Goal: Check status: Check status

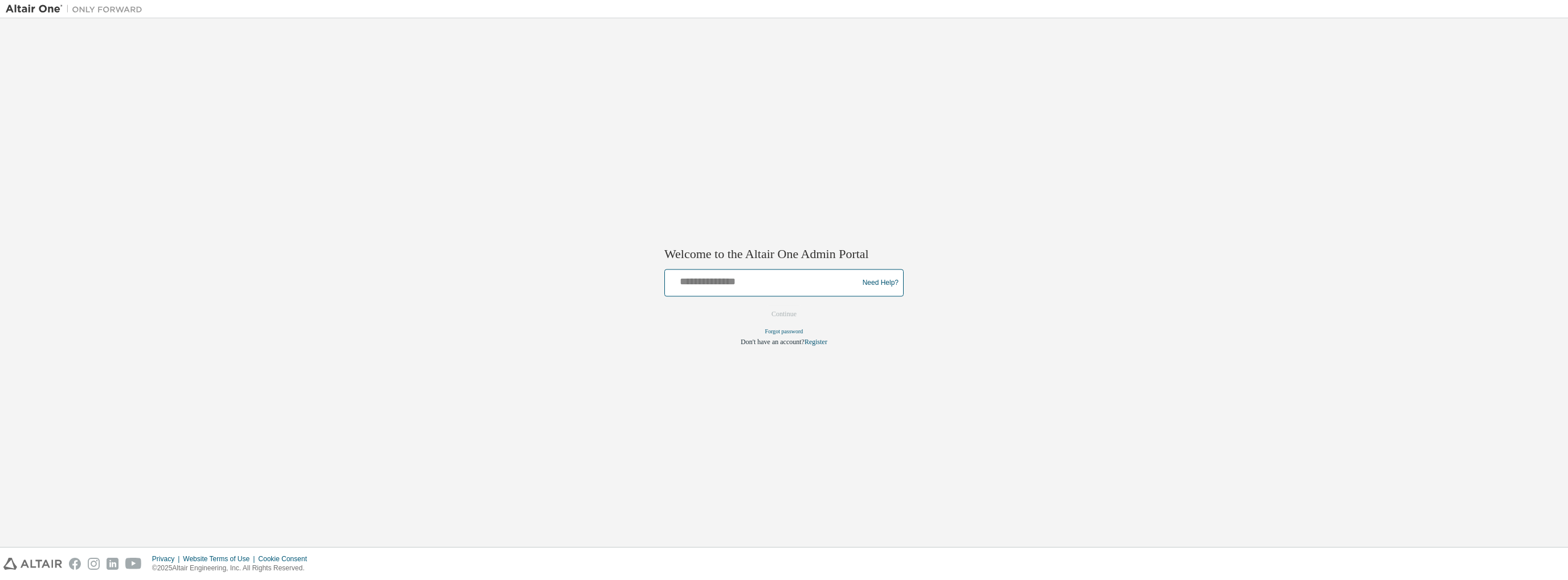
click at [747, 276] on input "text" at bounding box center [763, 281] width 188 height 16
type input "**********"
click at [784, 316] on button "Continue" at bounding box center [784, 314] width 49 height 17
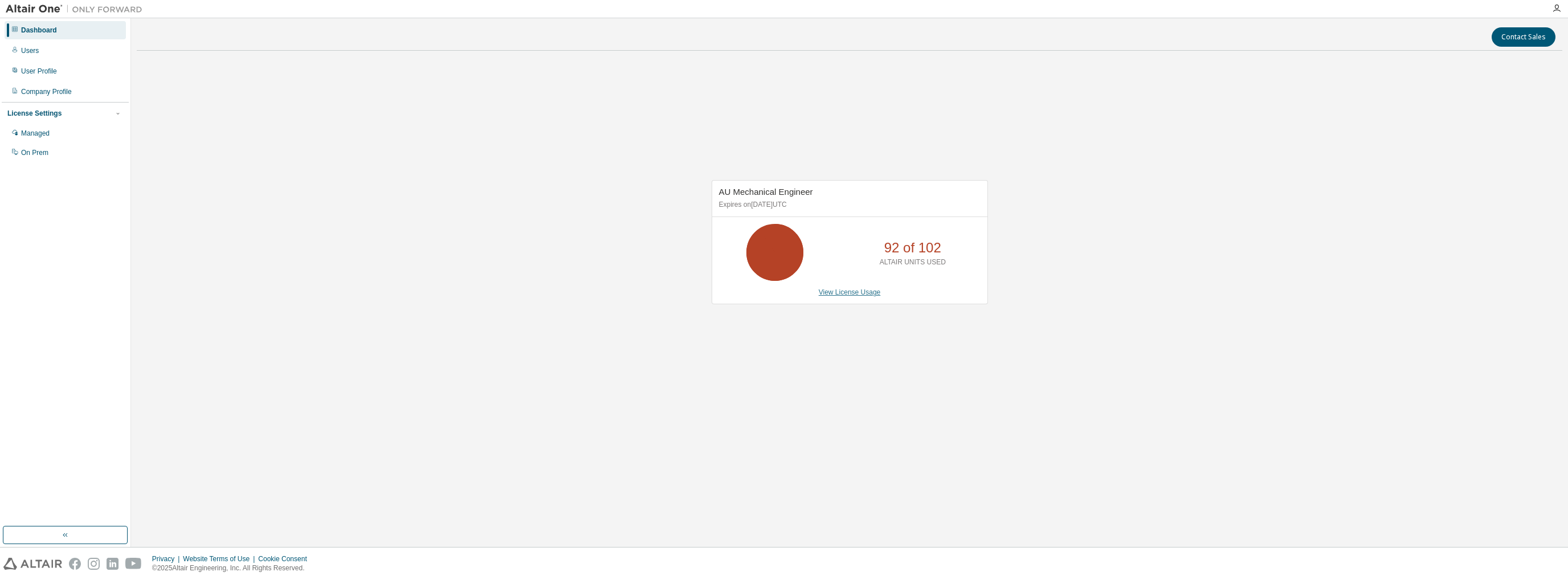
click at [845, 289] on link "View License Usage" at bounding box center [850, 292] width 62 height 8
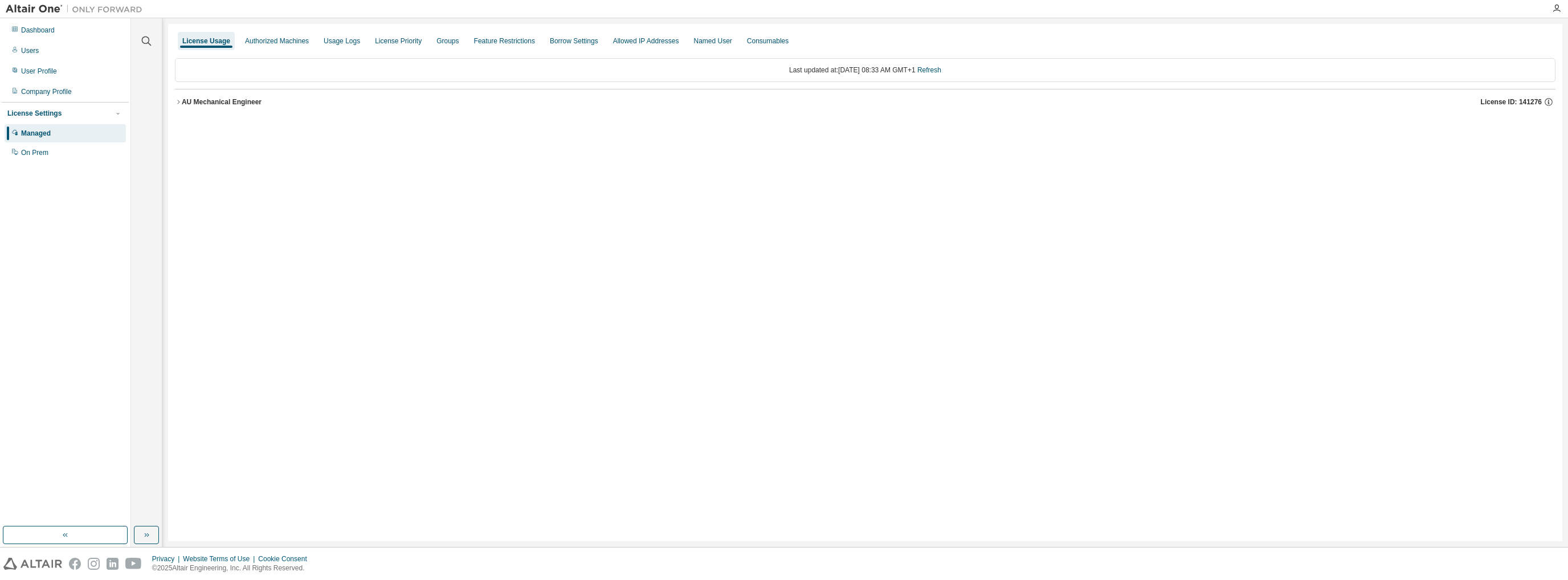
click at [178, 105] on button "AU Mechanical Engineer License ID: 141276" at bounding box center [865, 102] width 1381 height 25
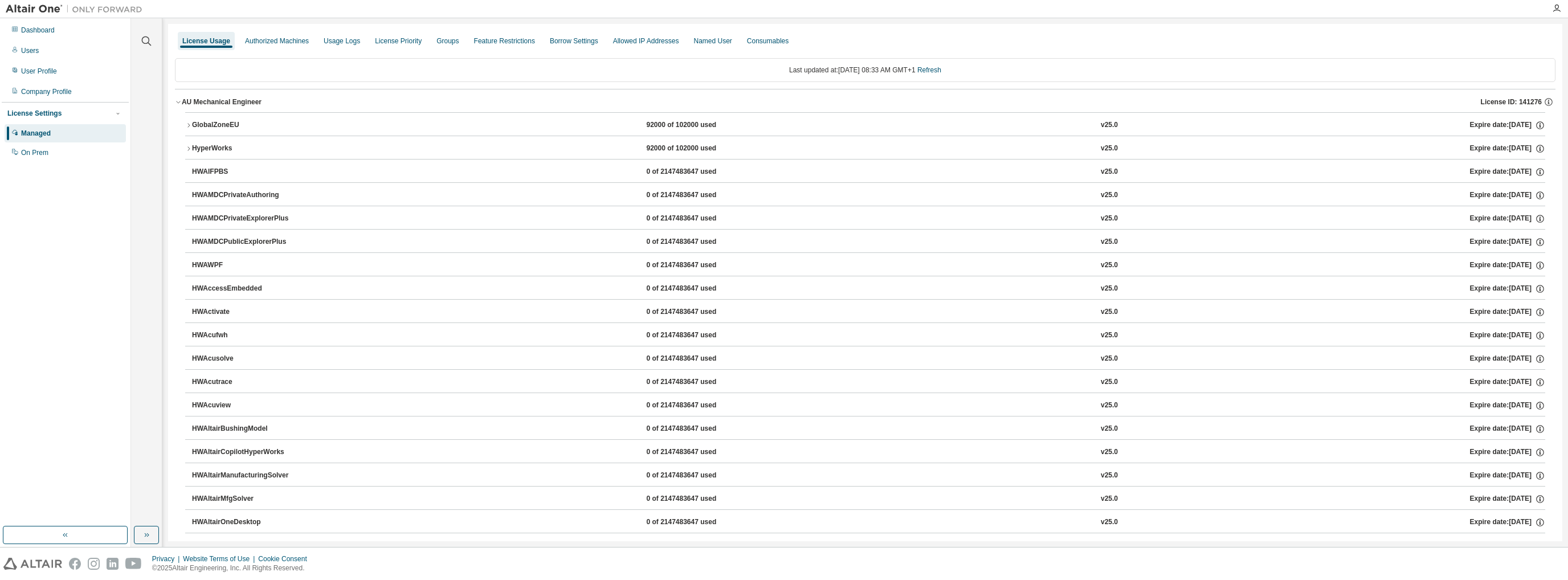
click at [194, 126] on div "GlobalZoneEU" at bounding box center [243, 125] width 102 height 10
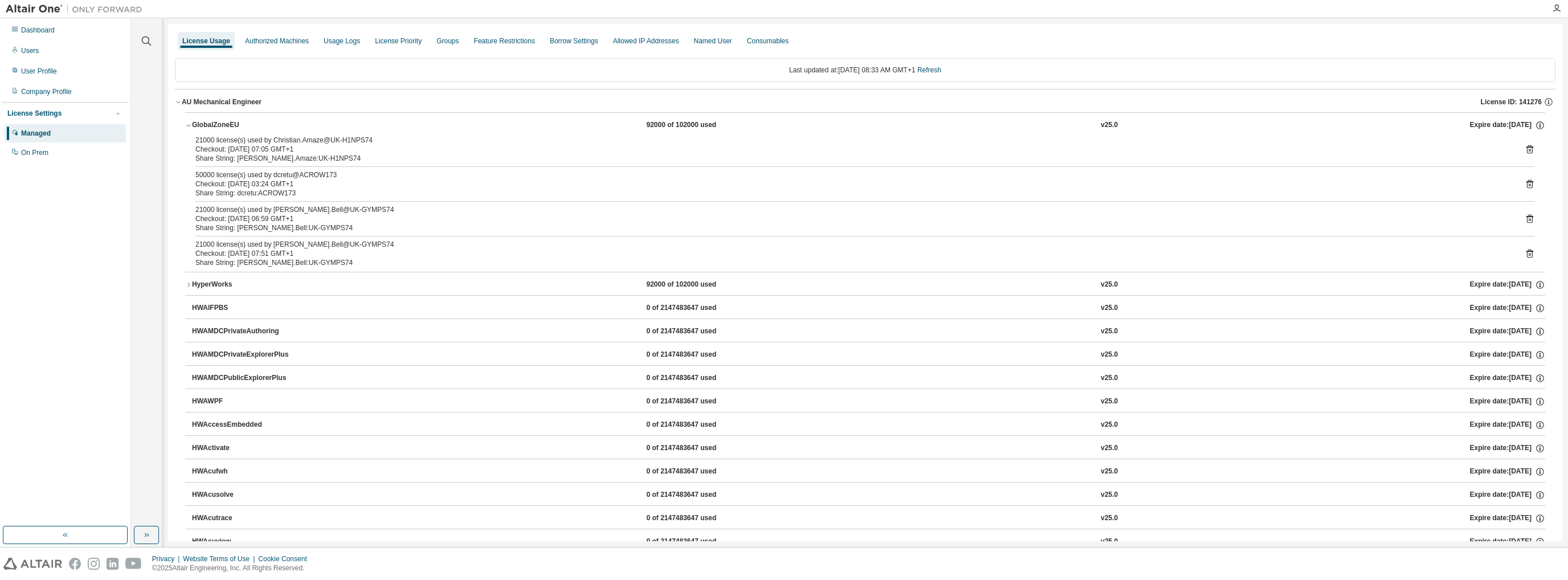
click at [187, 126] on icon "button" at bounding box center [188, 125] width 7 height 7
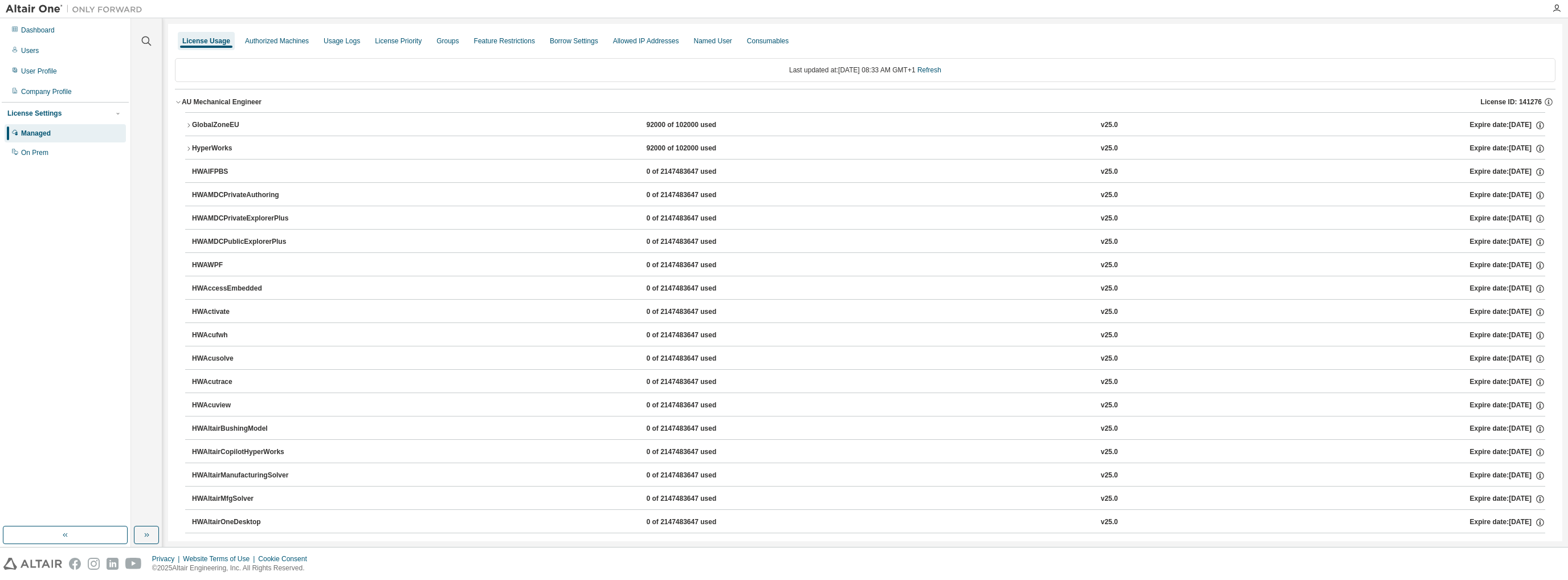
click at [191, 144] on button "HyperWorks 92000 of 102000 used v25.0 Expire date: 2025-12-07" at bounding box center [865, 149] width 1360 height 25
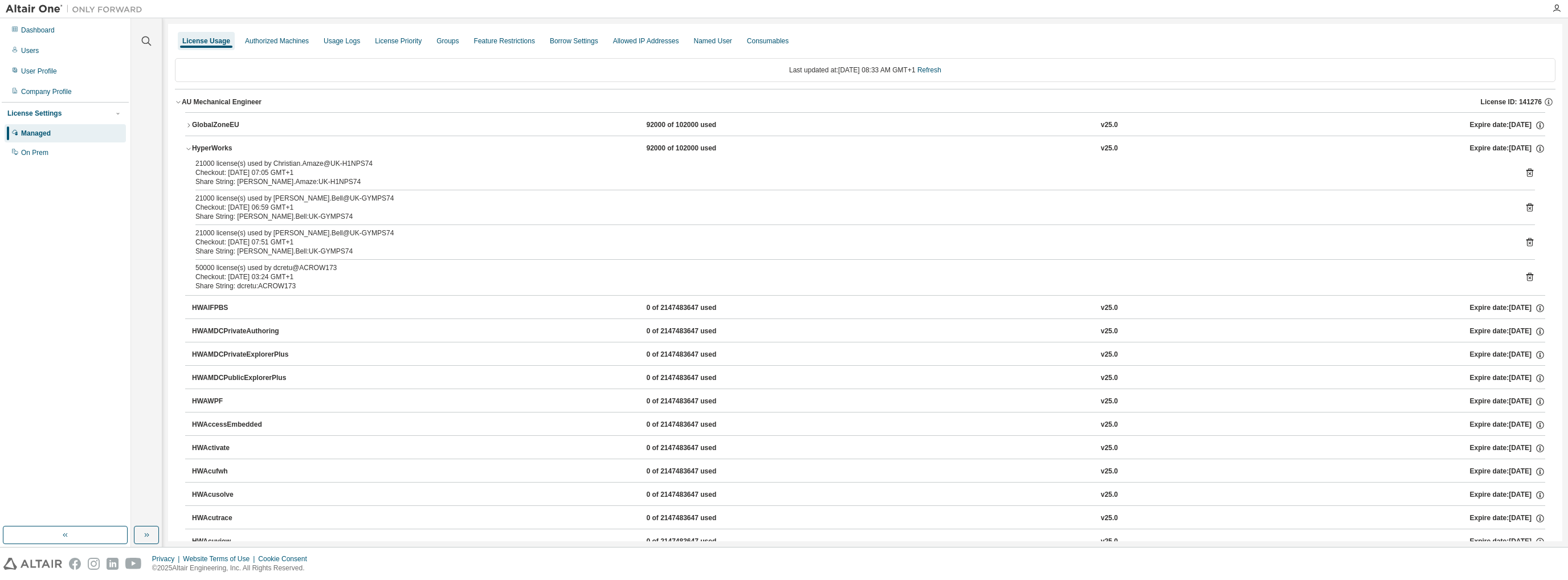
click at [191, 144] on button "HyperWorks 92000 of 102000 used v25.0 Expire date: 2025-12-07" at bounding box center [865, 149] width 1360 height 25
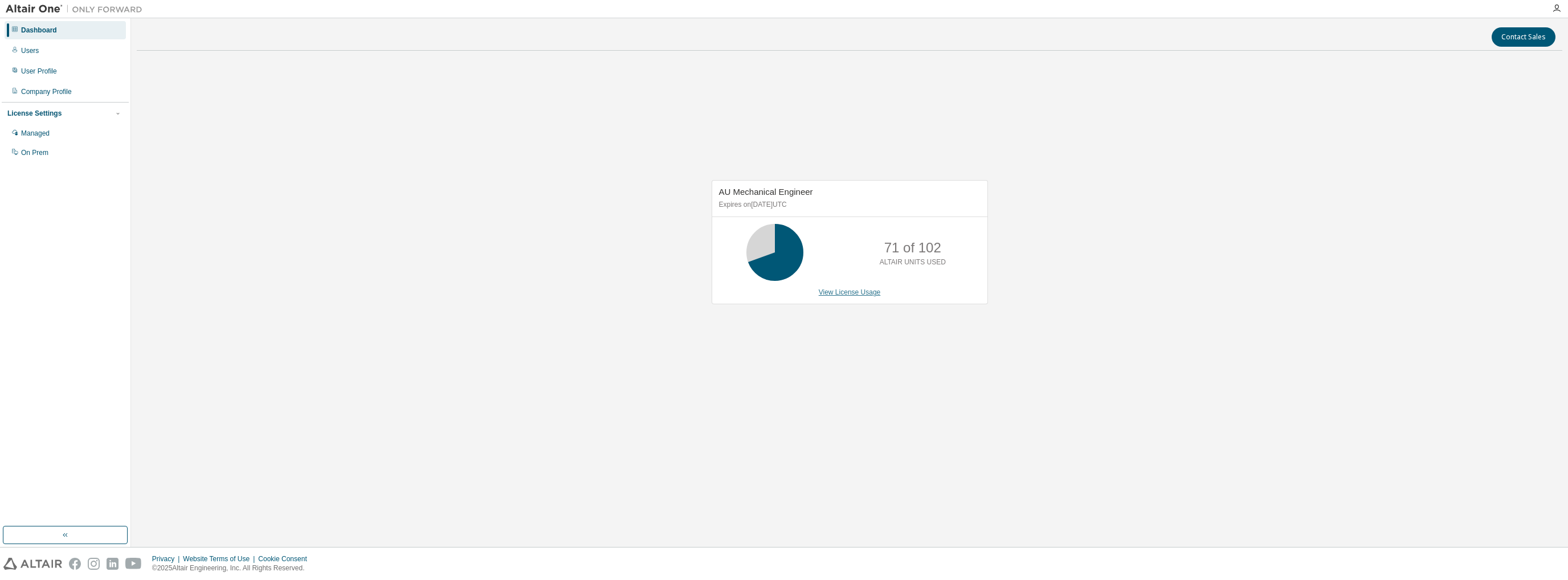
click at [831, 292] on link "View License Usage" at bounding box center [850, 292] width 62 height 8
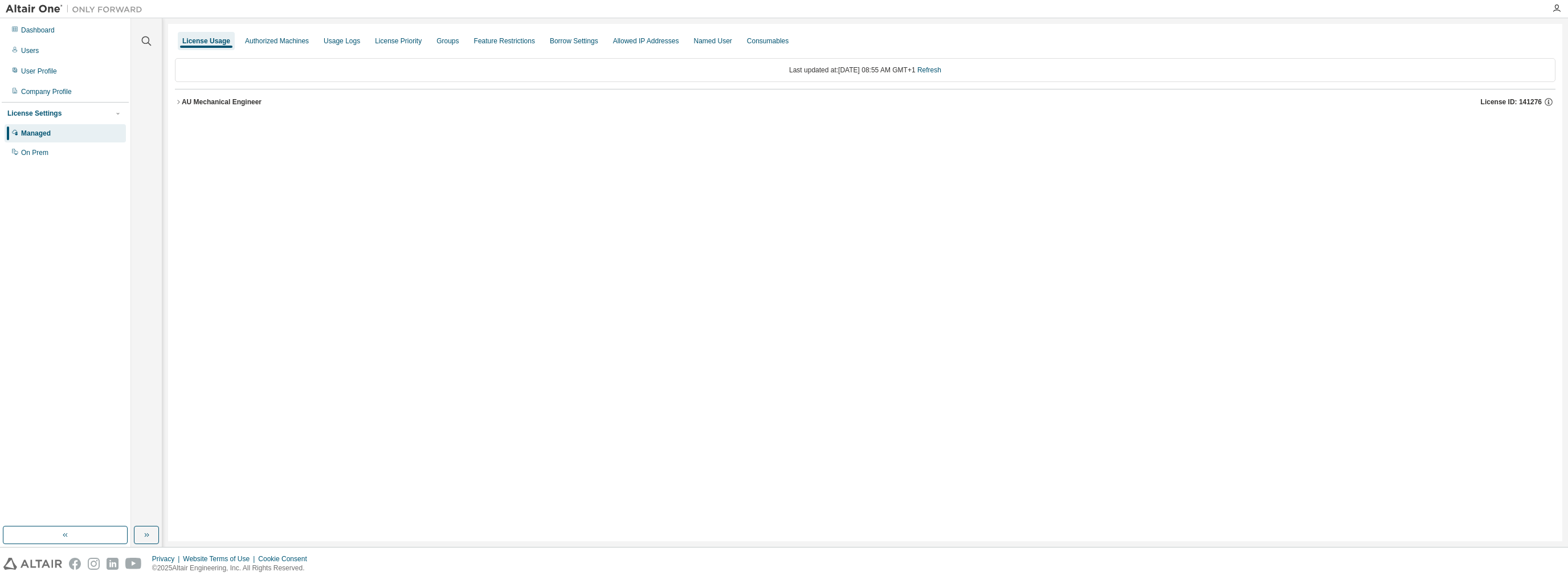
click at [178, 102] on icon "button" at bounding box center [178, 102] width 7 height 7
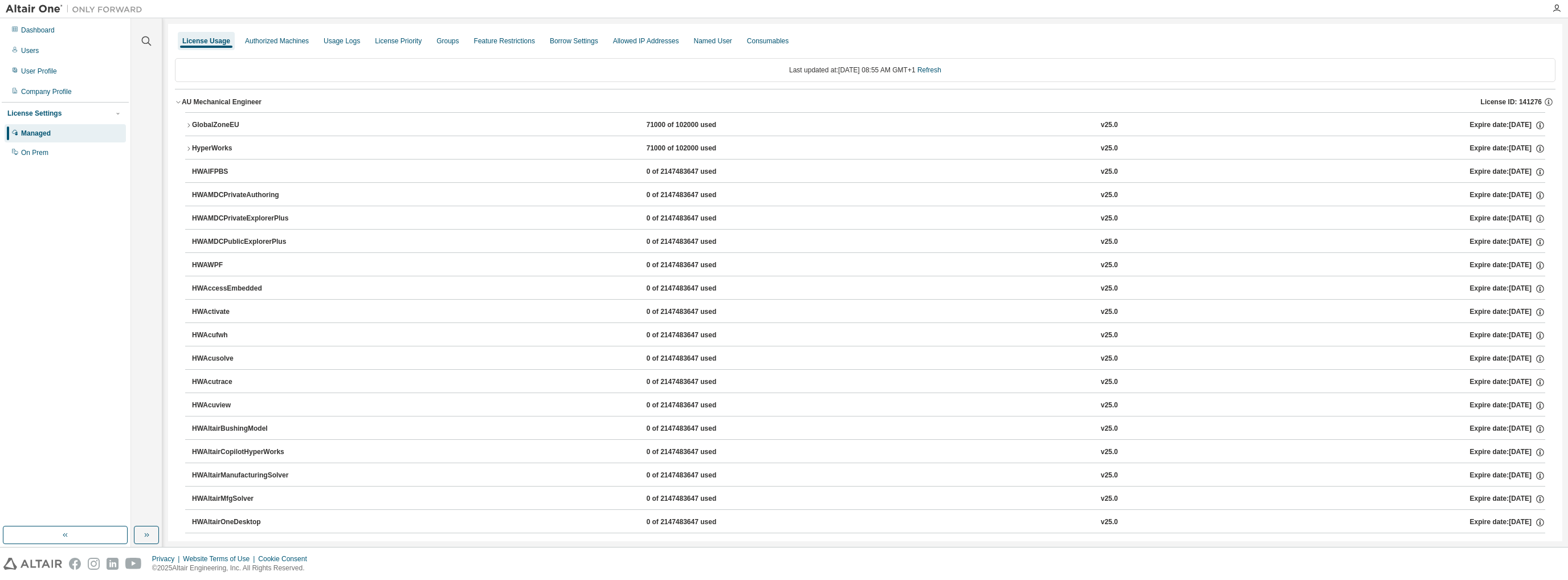
click at [189, 128] on icon "button" at bounding box center [188, 125] width 7 height 7
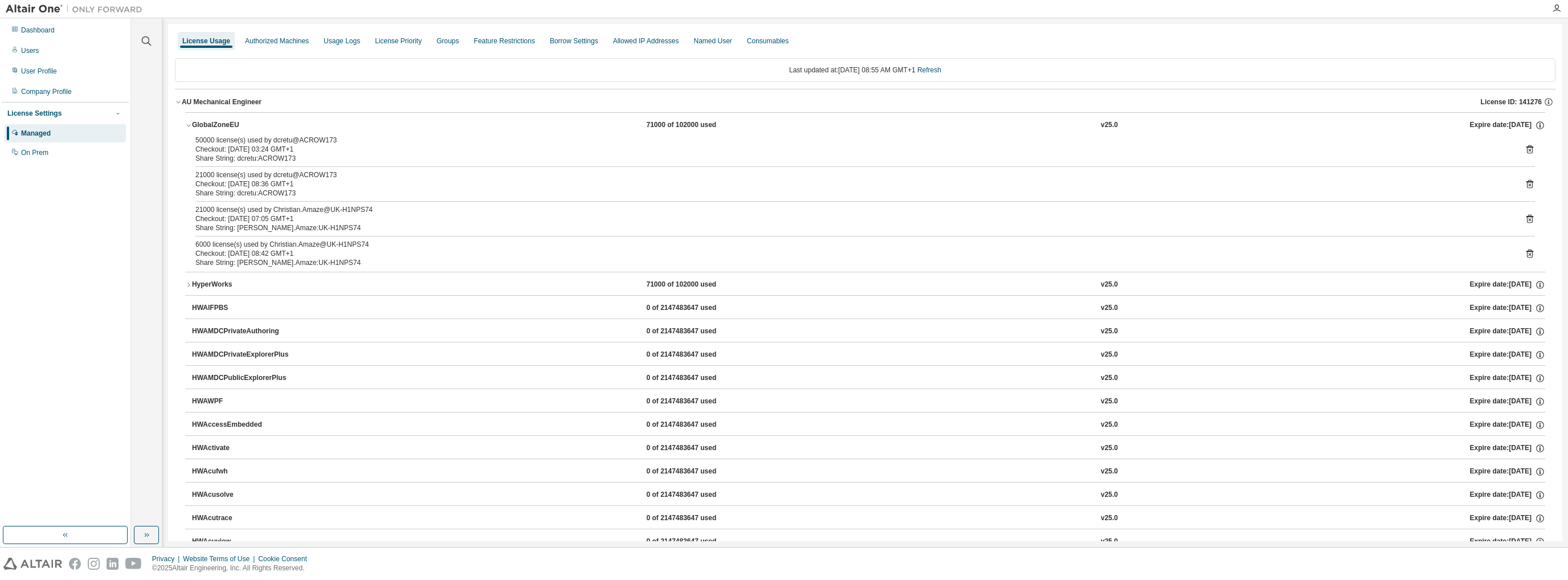
click at [190, 281] on icon "button" at bounding box center [188, 284] width 7 height 7
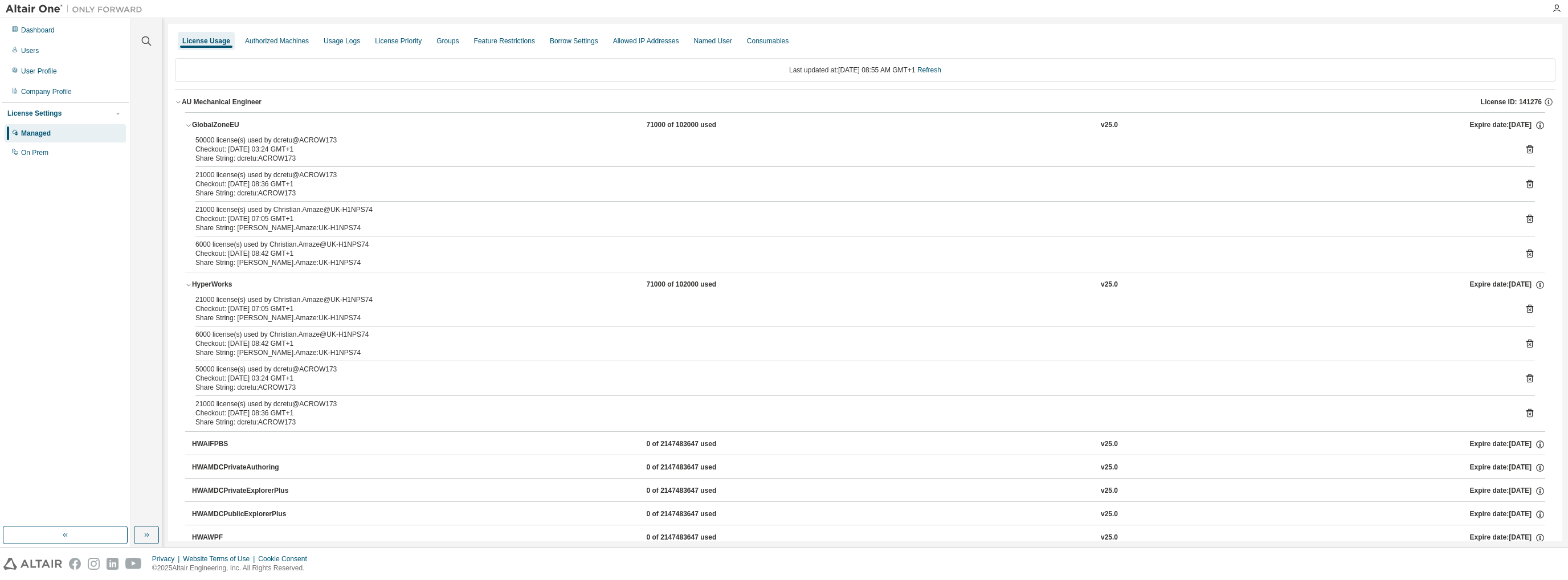
click at [190, 281] on icon "button" at bounding box center [188, 284] width 7 height 7
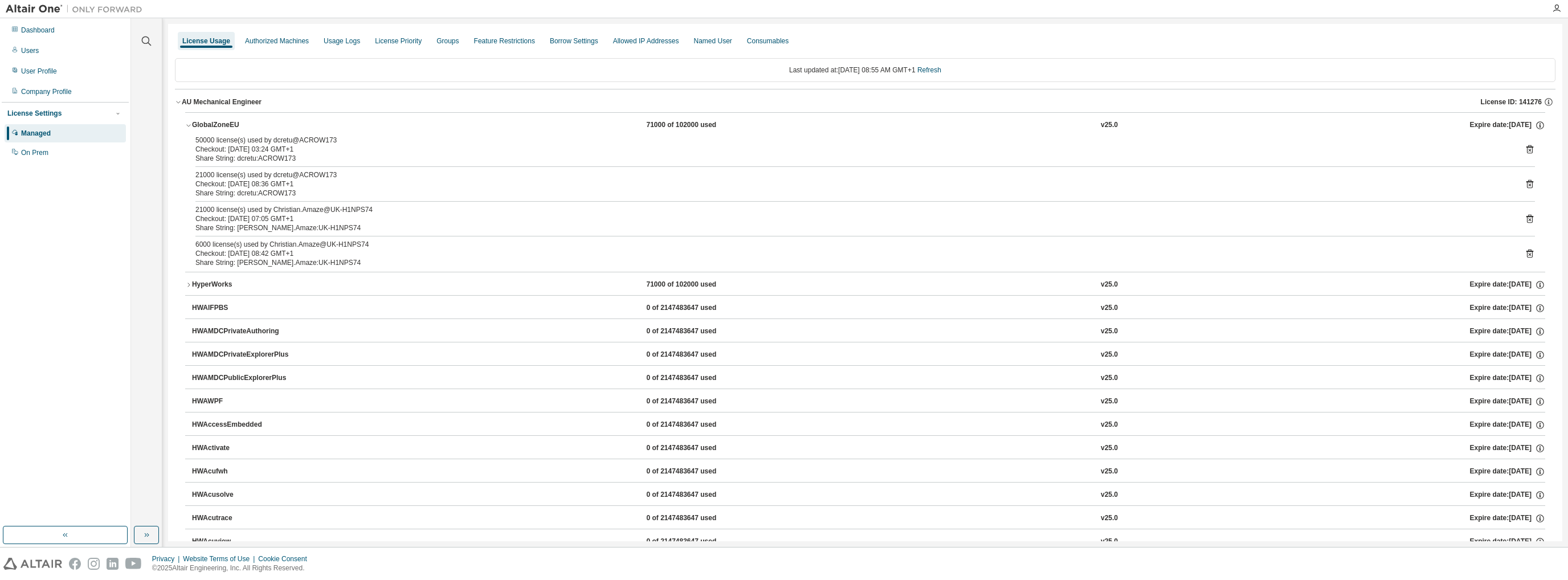
click at [192, 127] on div "GlobalZoneEU" at bounding box center [243, 125] width 102 height 10
